Goal: Task Accomplishment & Management: Use online tool/utility

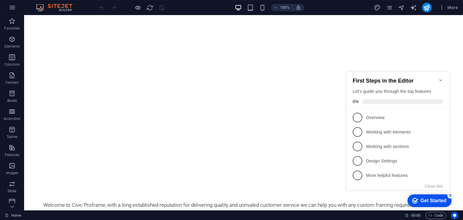
scroll to position [342, 0]
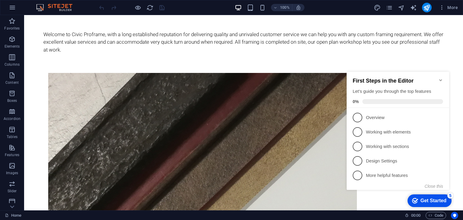
click at [433, 203] on div "Get Started" at bounding box center [434, 200] width 26 height 5
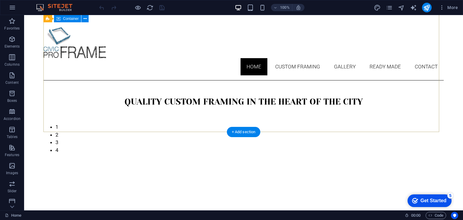
scroll to position [0, 0]
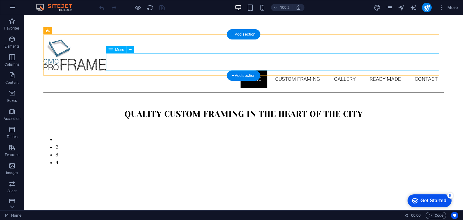
click at [423, 71] on nav "Home Custom Framing Gallery Ready Made Contact" at bounding box center [243, 79] width 401 height 17
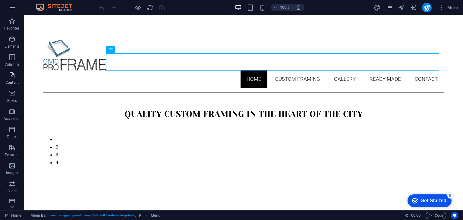
click at [13, 78] on icon "button" at bounding box center [11, 75] width 7 height 7
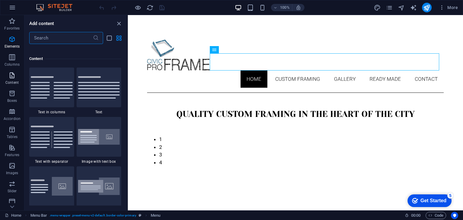
scroll to position [1055, 0]
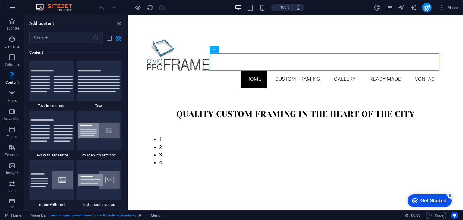
click at [13, 9] on icon "button" at bounding box center [12, 7] width 7 height 7
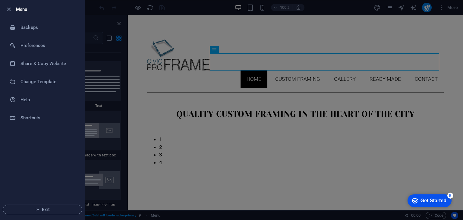
click at [346, 8] on div at bounding box center [231, 110] width 463 height 220
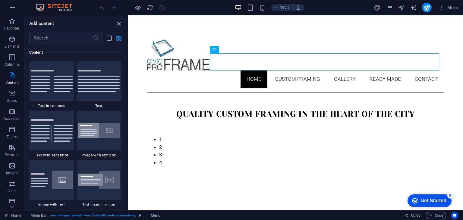
click at [118, 24] on icon "close panel" at bounding box center [119, 23] width 7 height 7
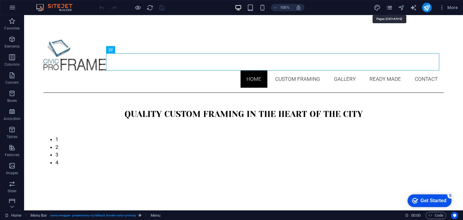
click at [391, 6] on icon "pages" at bounding box center [389, 7] width 7 height 7
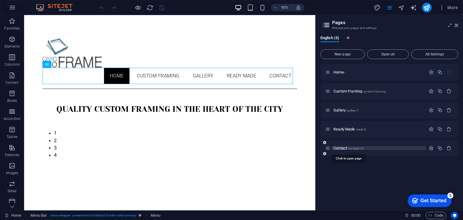
click at [342, 147] on span "Contact /contact-10" at bounding box center [349, 148] width 30 height 5
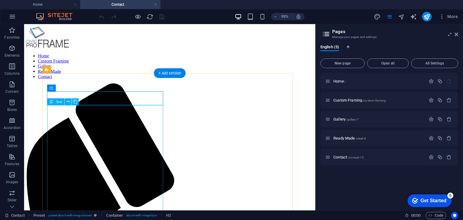
scroll to position [0, 0]
click at [68, 102] on icon at bounding box center [67, 102] width 3 height 6
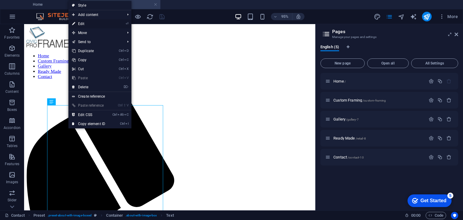
click at [85, 22] on link "⏎ Edit" at bounding box center [88, 23] width 40 height 9
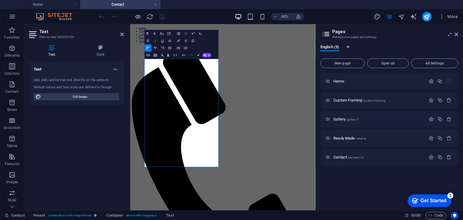
scroll to position [27, 0]
click at [195, 16] on div "60% More" at bounding box center [279, 17] width 363 height 10
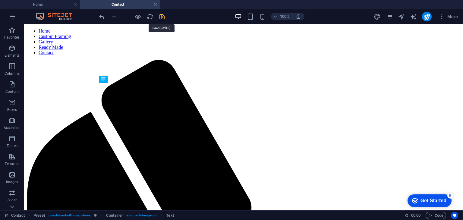
click at [163, 16] on icon "save" at bounding box center [162, 16] width 7 height 7
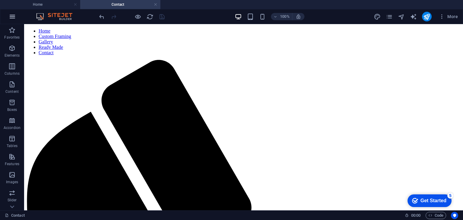
click at [14, 18] on icon "button" at bounding box center [12, 16] width 7 height 7
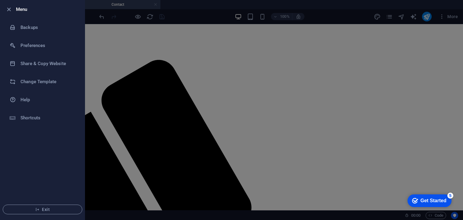
click at [183, 11] on div at bounding box center [231, 110] width 463 height 220
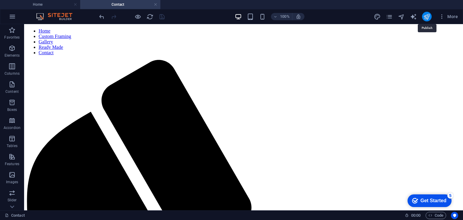
click at [424, 16] on icon "publish" at bounding box center [426, 16] width 7 height 7
